Goal: Use online tool/utility: Utilize a website feature to perform a specific function

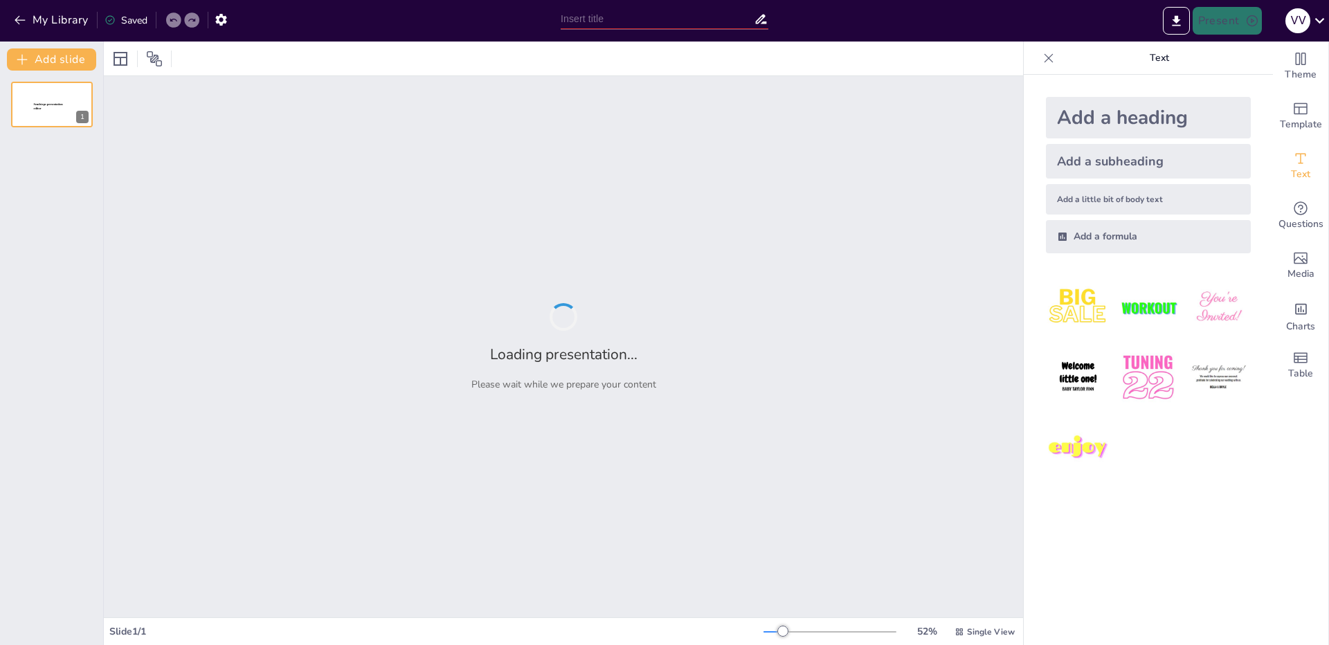
type input "TRIZ++ Workbench: Инновации в решении технических задач"
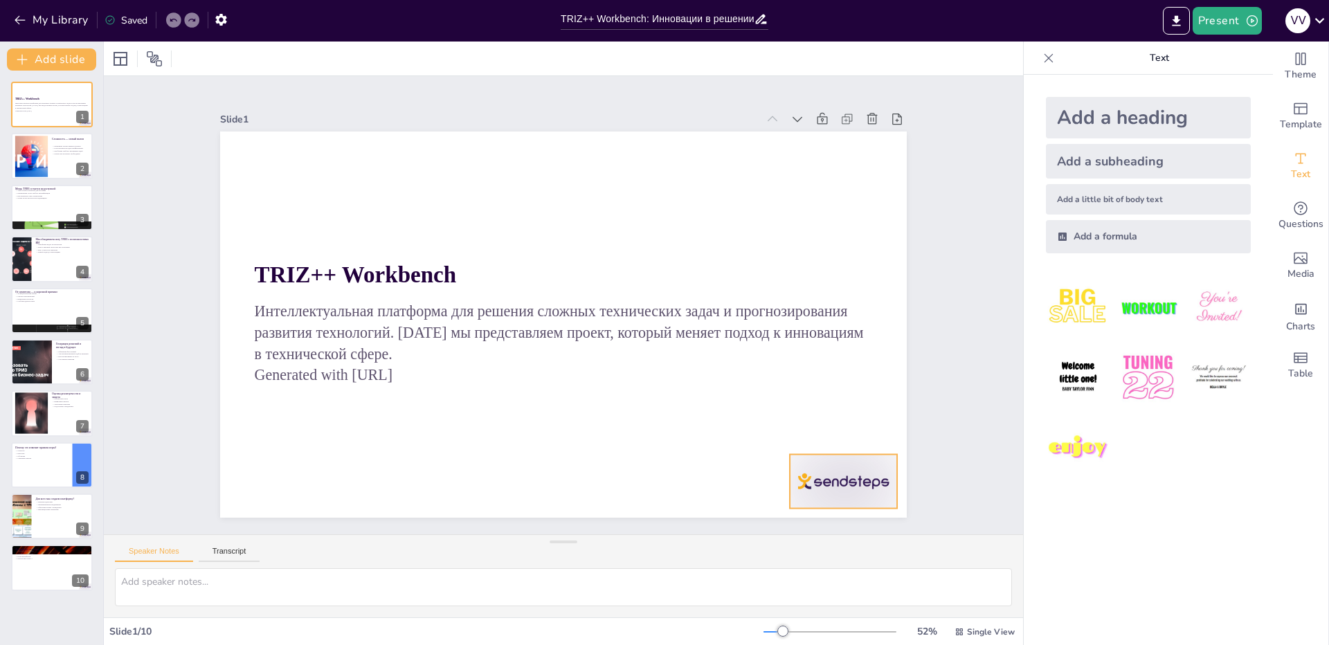
click at [858, 478] on div at bounding box center [824, 510] width 112 height 64
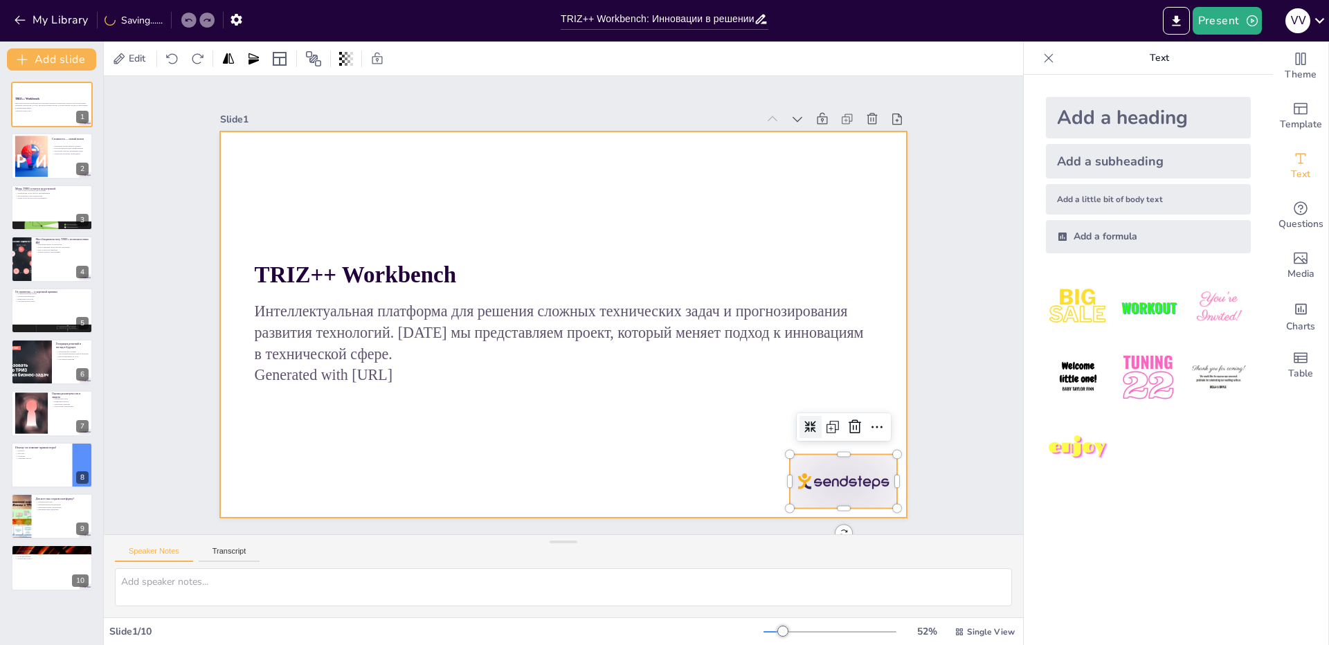
click at [616, 464] on div at bounding box center [562, 325] width 724 height 456
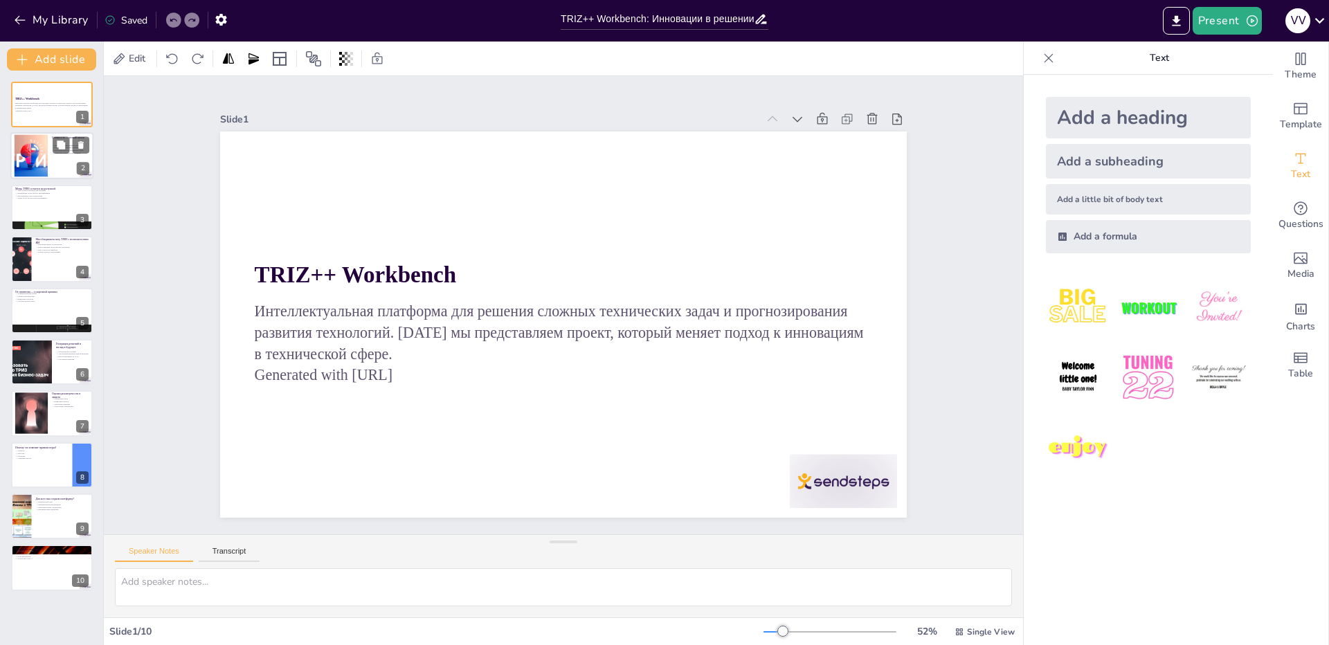
click at [37, 175] on div at bounding box center [30, 156] width 67 height 42
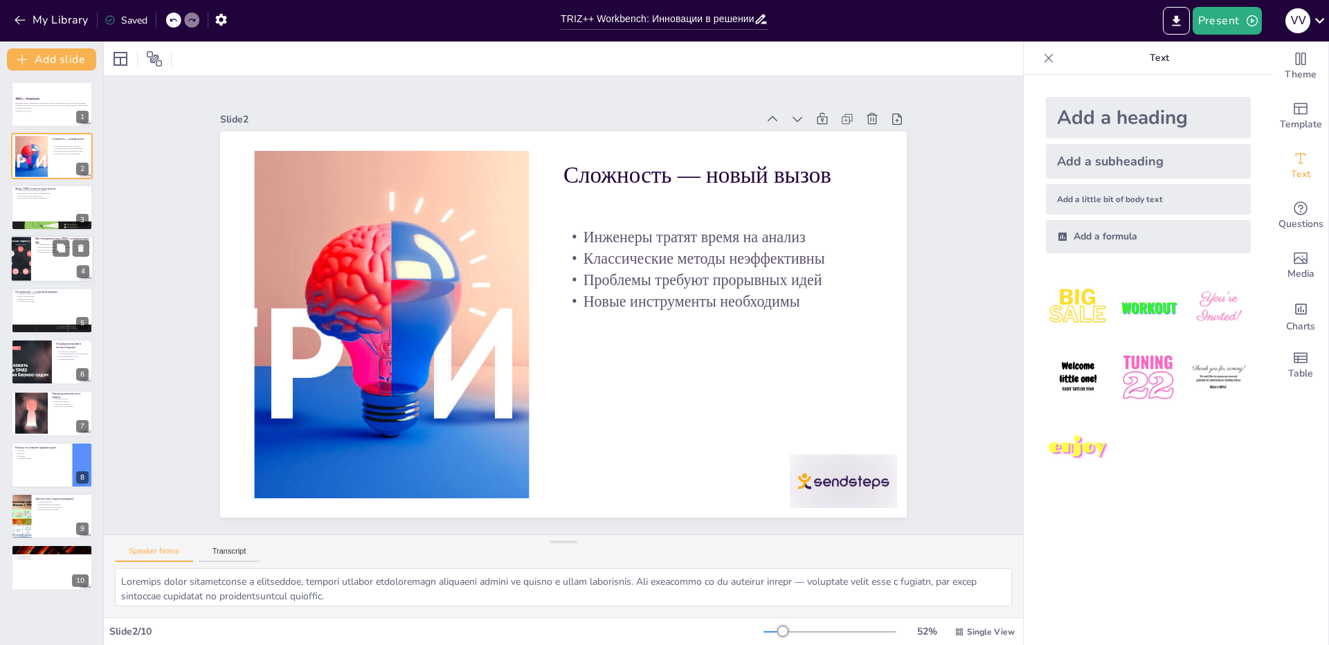
click at [43, 250] on p "Шаг за шагом к решению" at bounding box center [62, 250] width 54 height 3
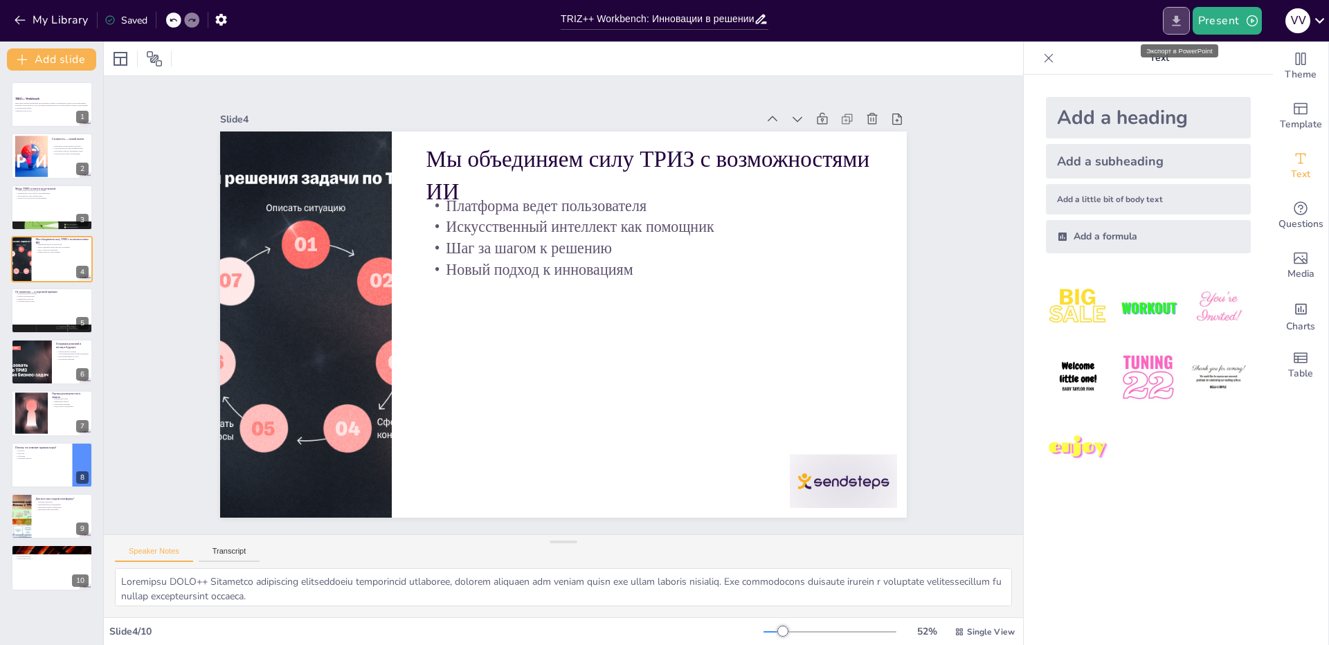
click at [1177, 23] on icon "Export to PowerPoint" at bounding box center [1177, 21] width 15 height 15
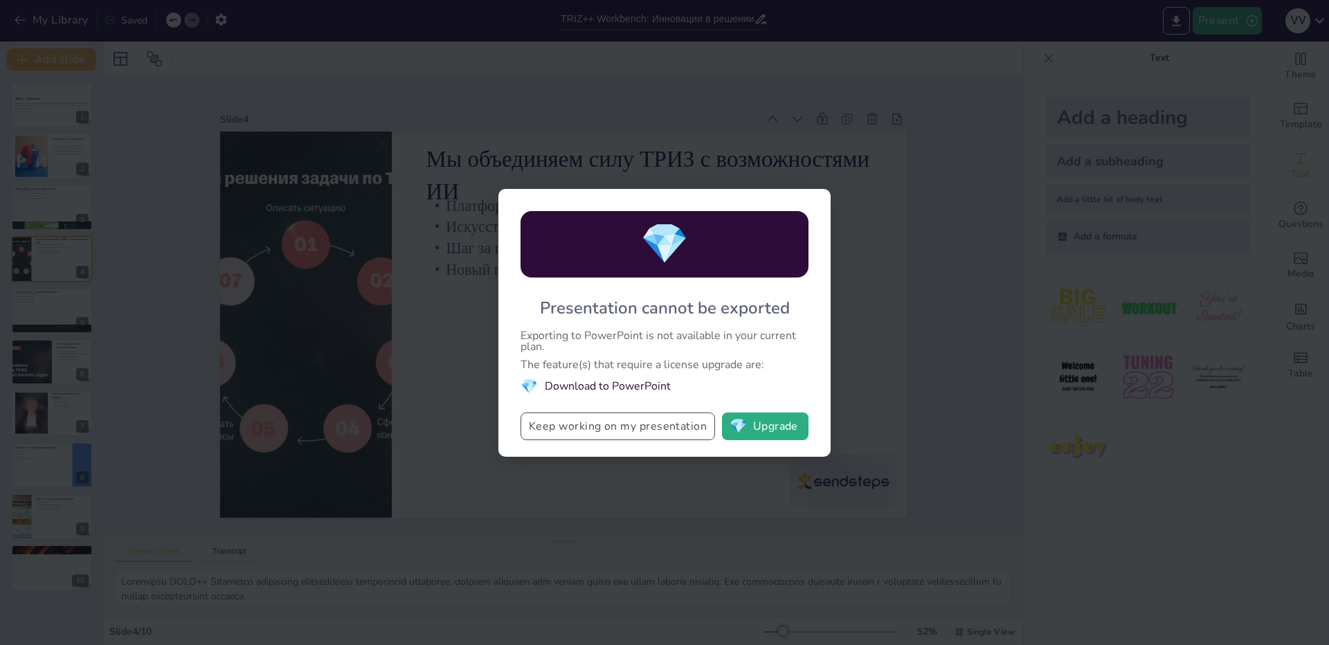
click at [638, 430] on button "Keep working on my presentation" at bounding box center [618, 427] width 195 height 28
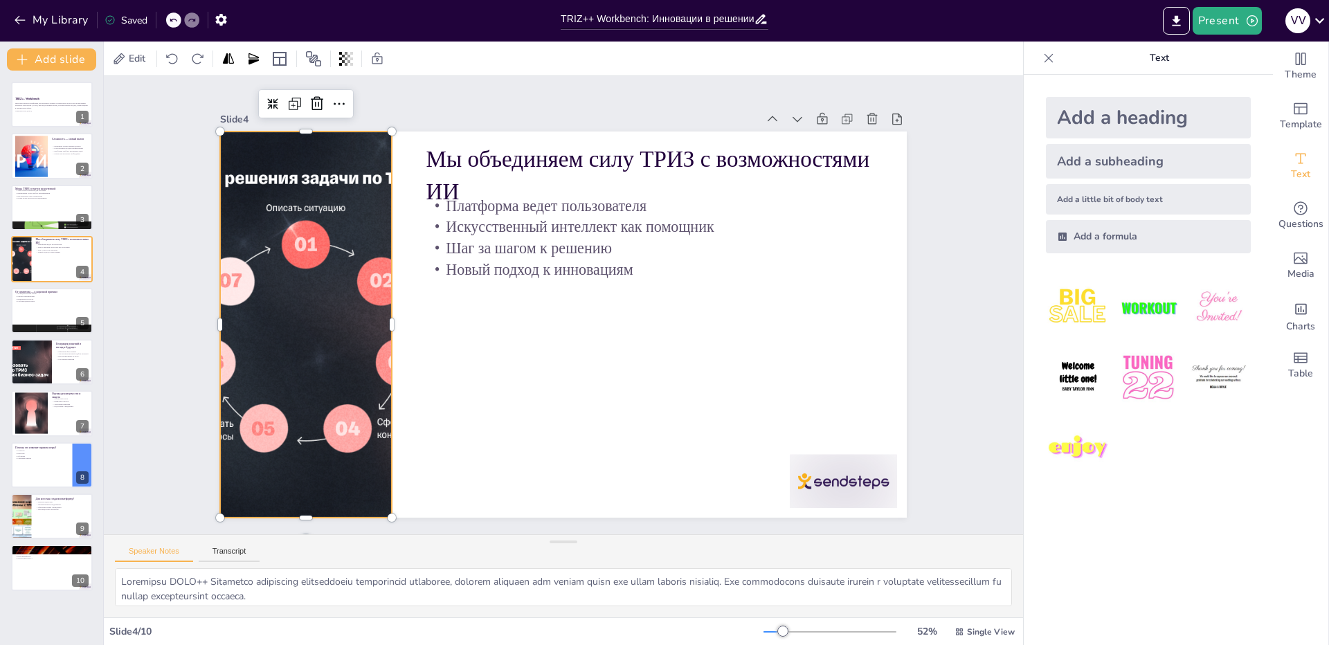
click at [321, 338] on div at bounding box center [306, 325] width 445 height 386
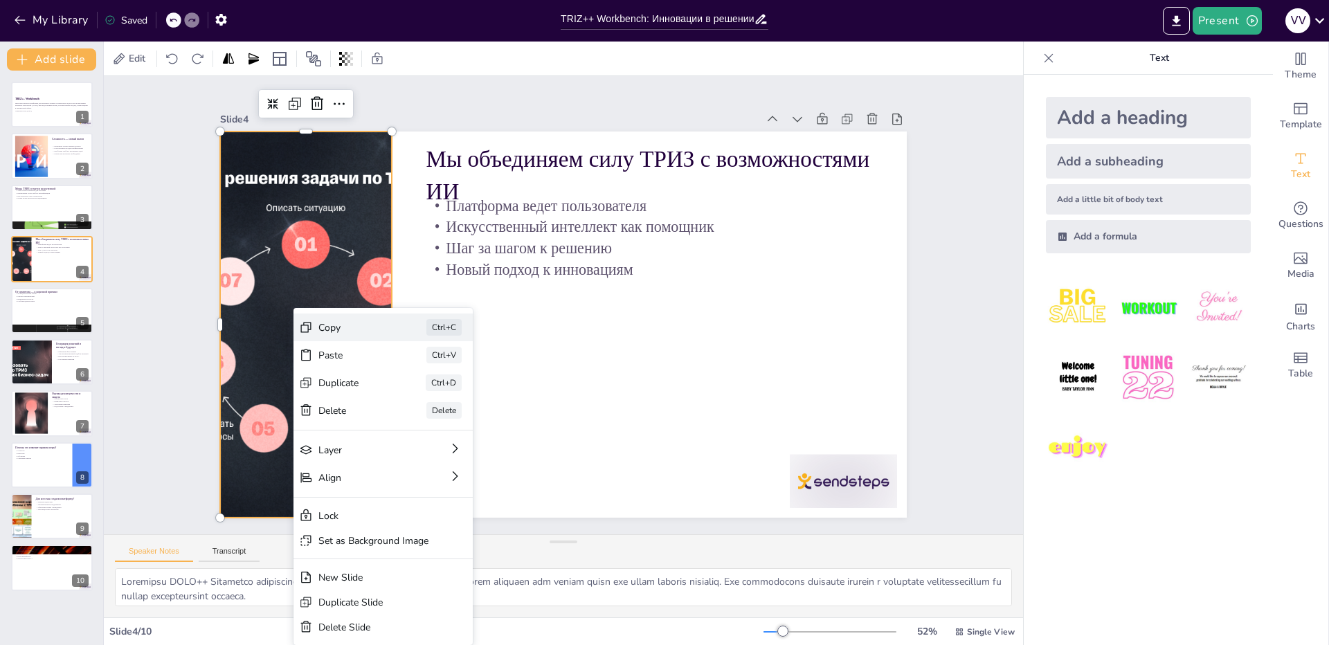
click at [422, 397] on div "Copy" at bounding box center [456, 403] width 69 height 13
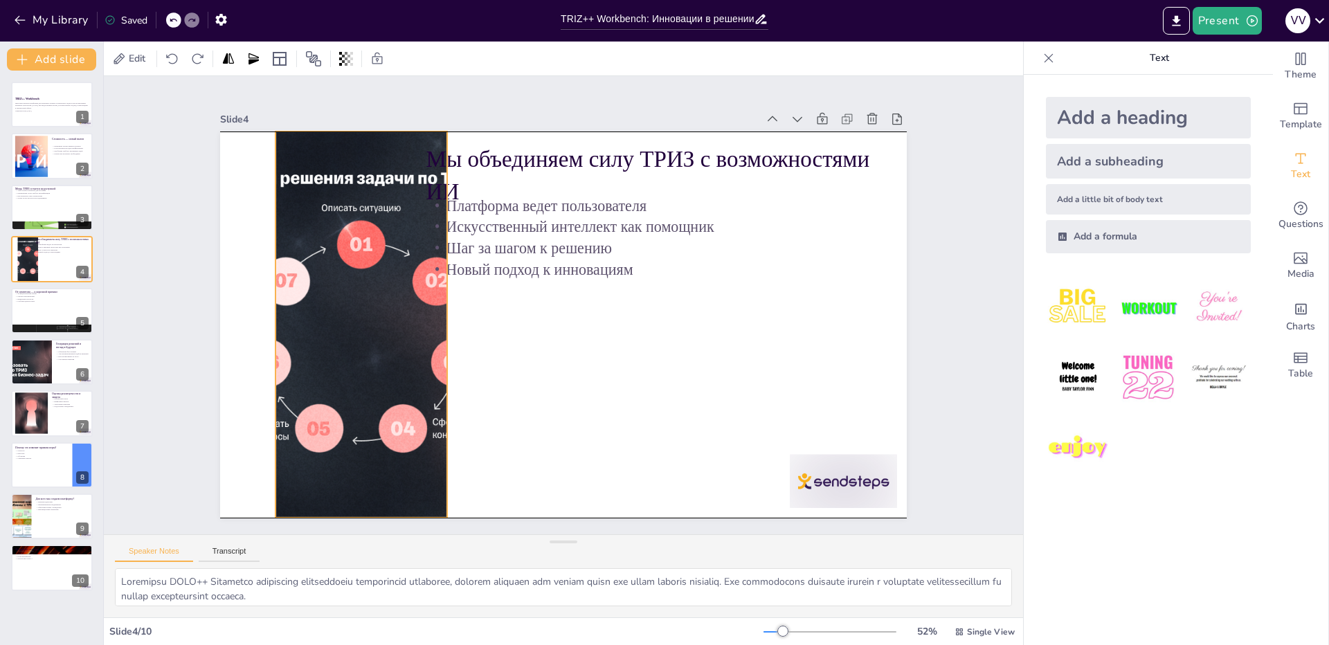
drag, startPoint x: 333, startPoint y: 306, endPoint x: 388, endPoint y: 305, distance: 55.4
click at [388, 305] on div at bounding box center [400, 184] width 589 height 584
click at [389, 103] on icon at bounding box center [394, 104] width 11 height 2
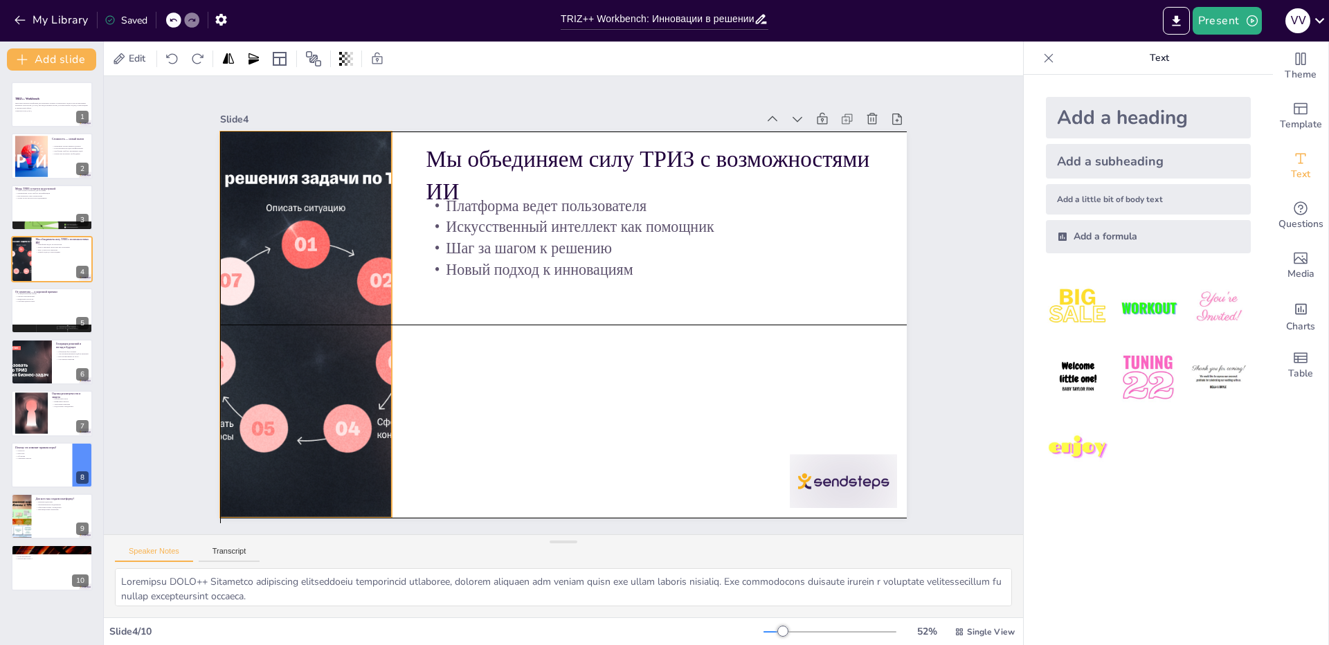
drag, startPoint x: 323, startPoint y: 319, endPoint x: 271, endPoint y: 325, distance: 52.2
click at [271, 325] on div at bounding box center [305, 297] width 483 height 431
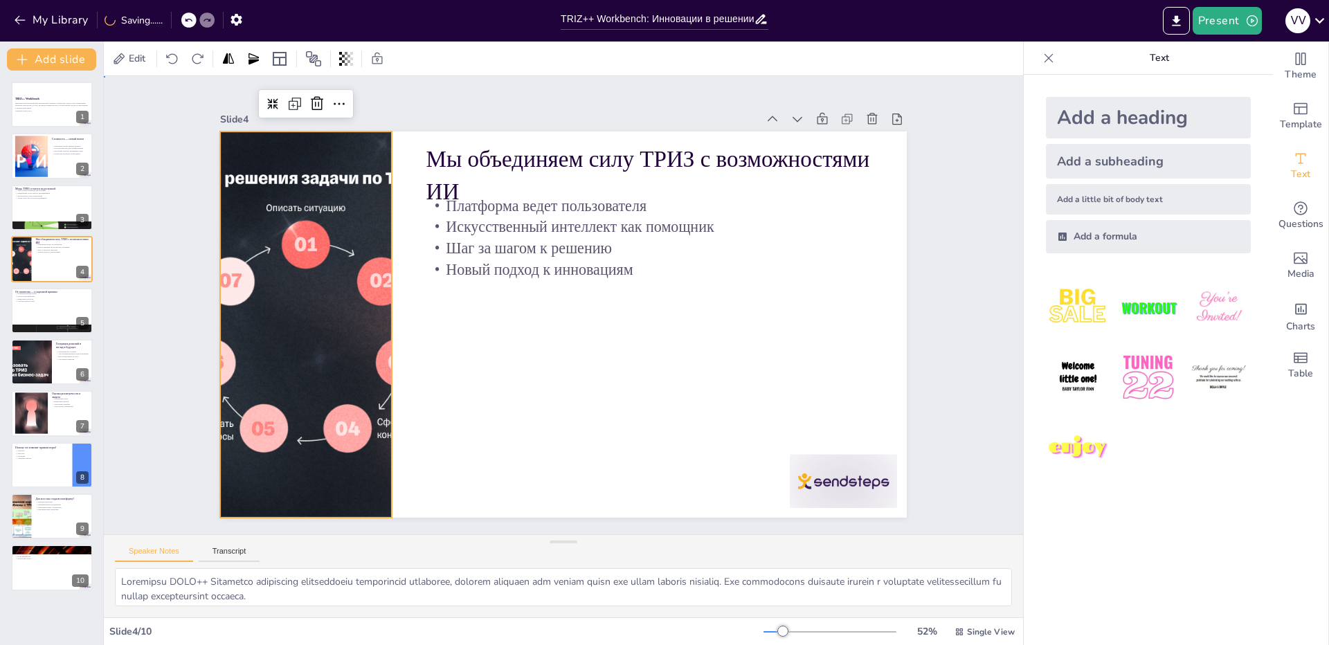
click at [924, 238] on div "Slide 1 TRIZ++ Workbench Интеллектуальная платформа для решения сложных техниче…" at bounding box center [564, 305] width 720 height 1016
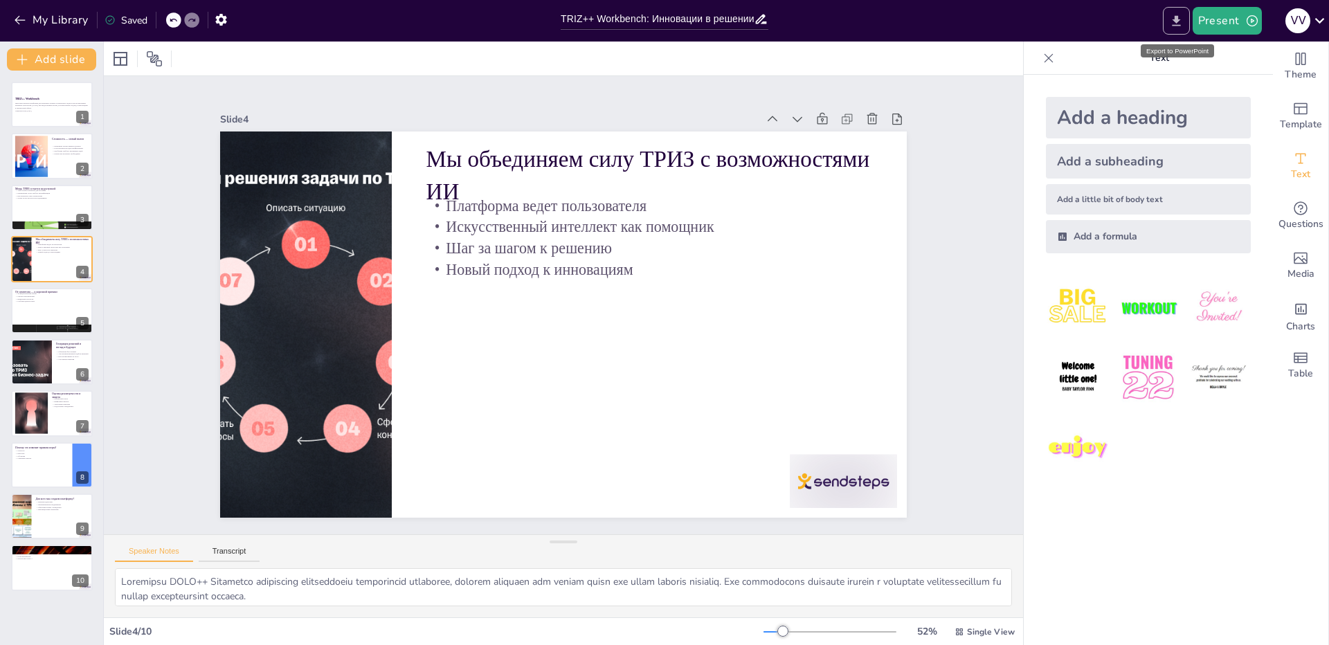
click at [1181, 23] on icon "Export to PowerPoint" at bounding box center [1177, 21] width 15 height 15
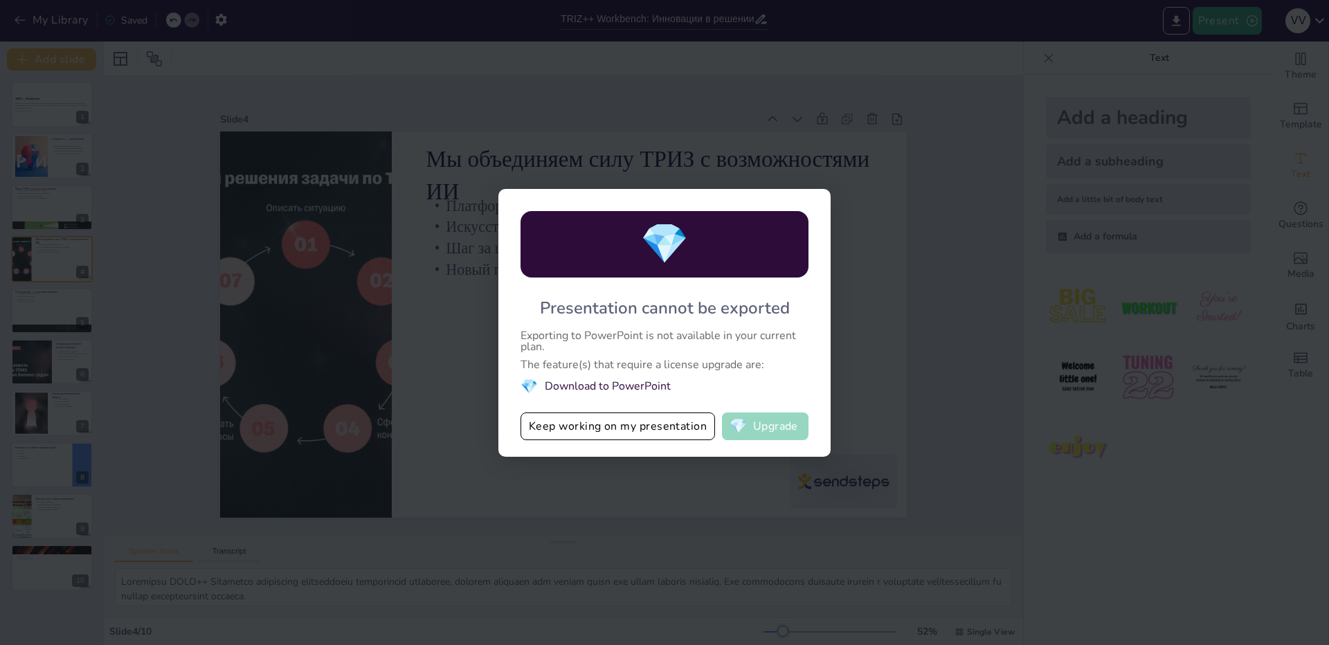
click at [778, 431] on button "💎 Upgrade" at bounding box center [765, 427] width 87 height 28
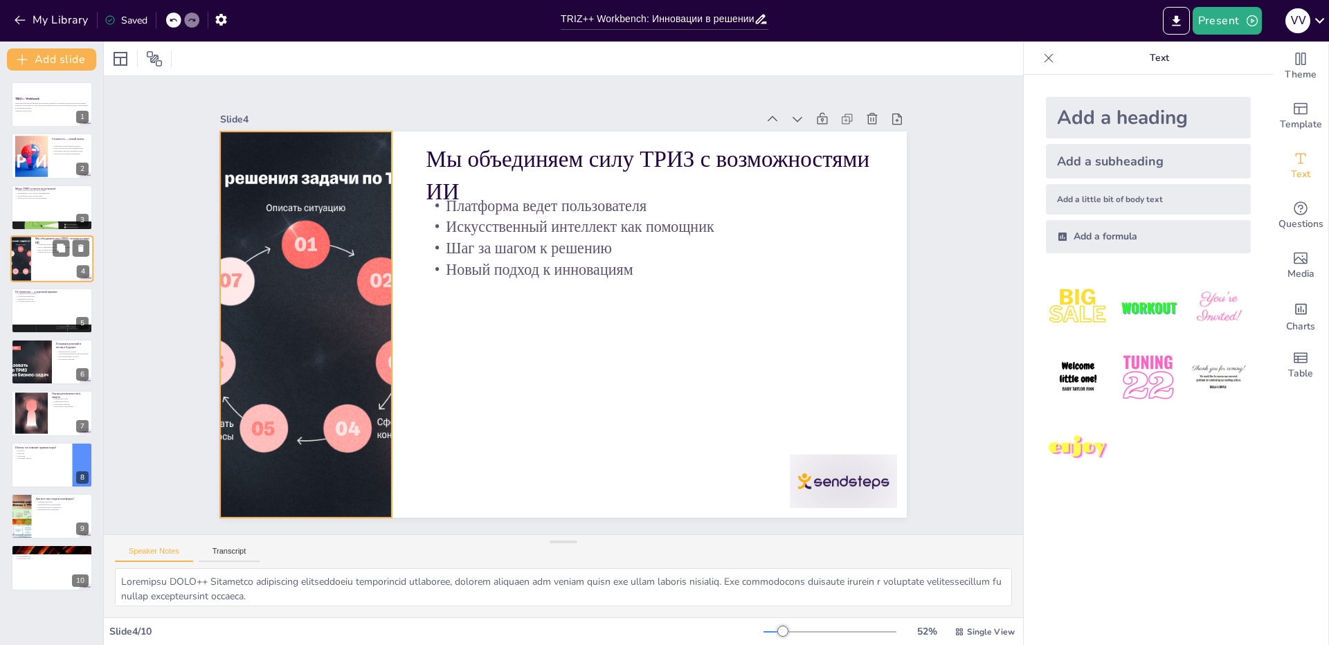
click at [28, 258] on div at bounding box center [21, 258] width 54 height 47
click at [46, 312] on div at bounding box center [51, 310] width 83 height 47
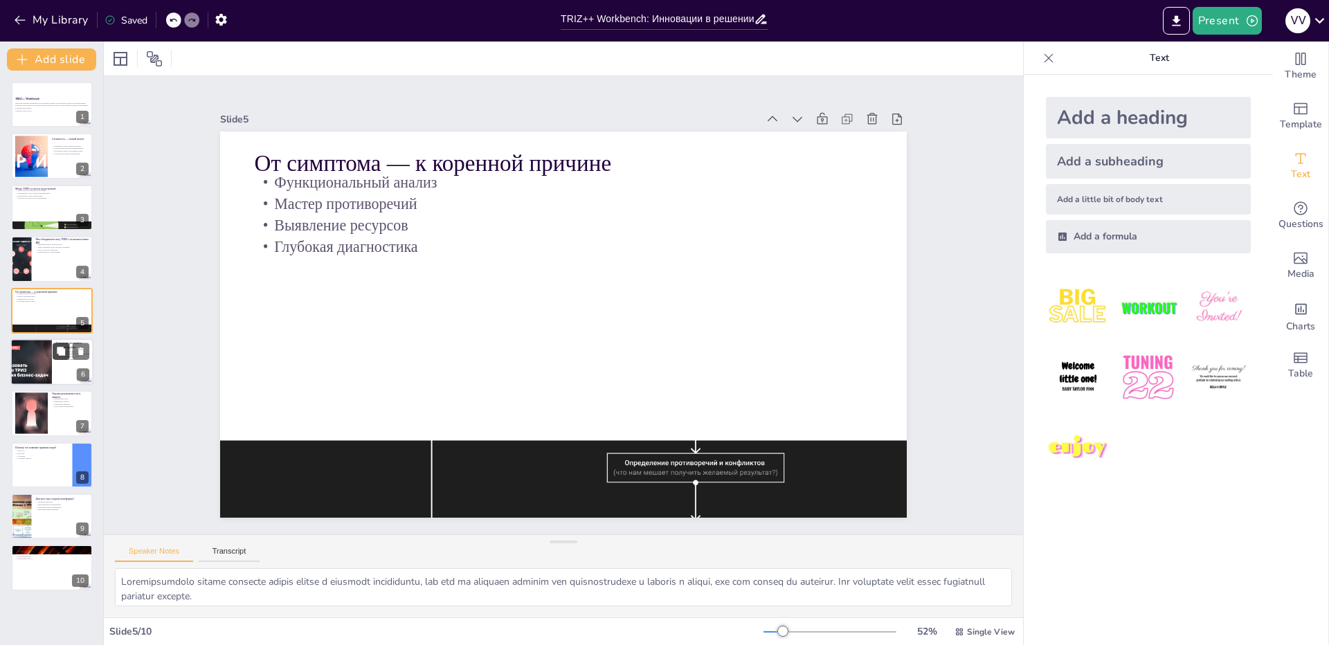
click at [53, 359] on button at bounding box center [61, 351] width 17 height 17
type textarea "Loremips dolo sitame CONS adipisci elitse doeiusmo tem incididun, utl etd mag a…"
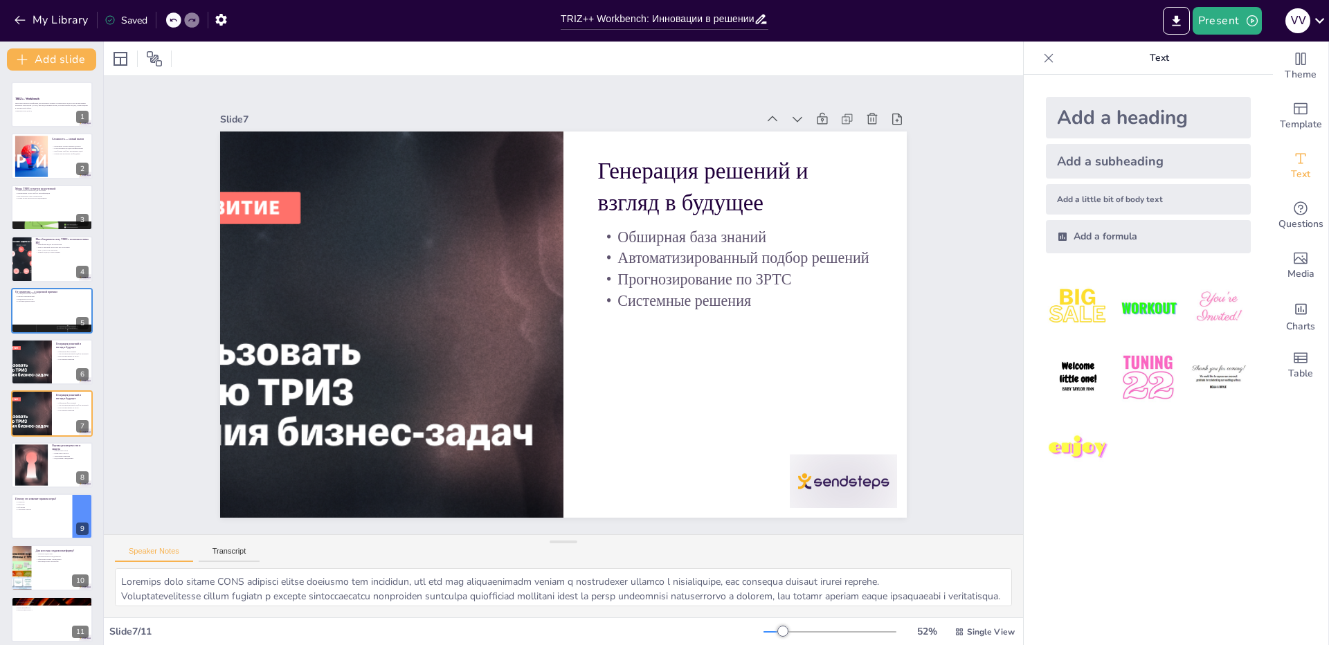
scroll to position [8, 0]
